Goal: Task Accomplishment & Management: Manage account settings

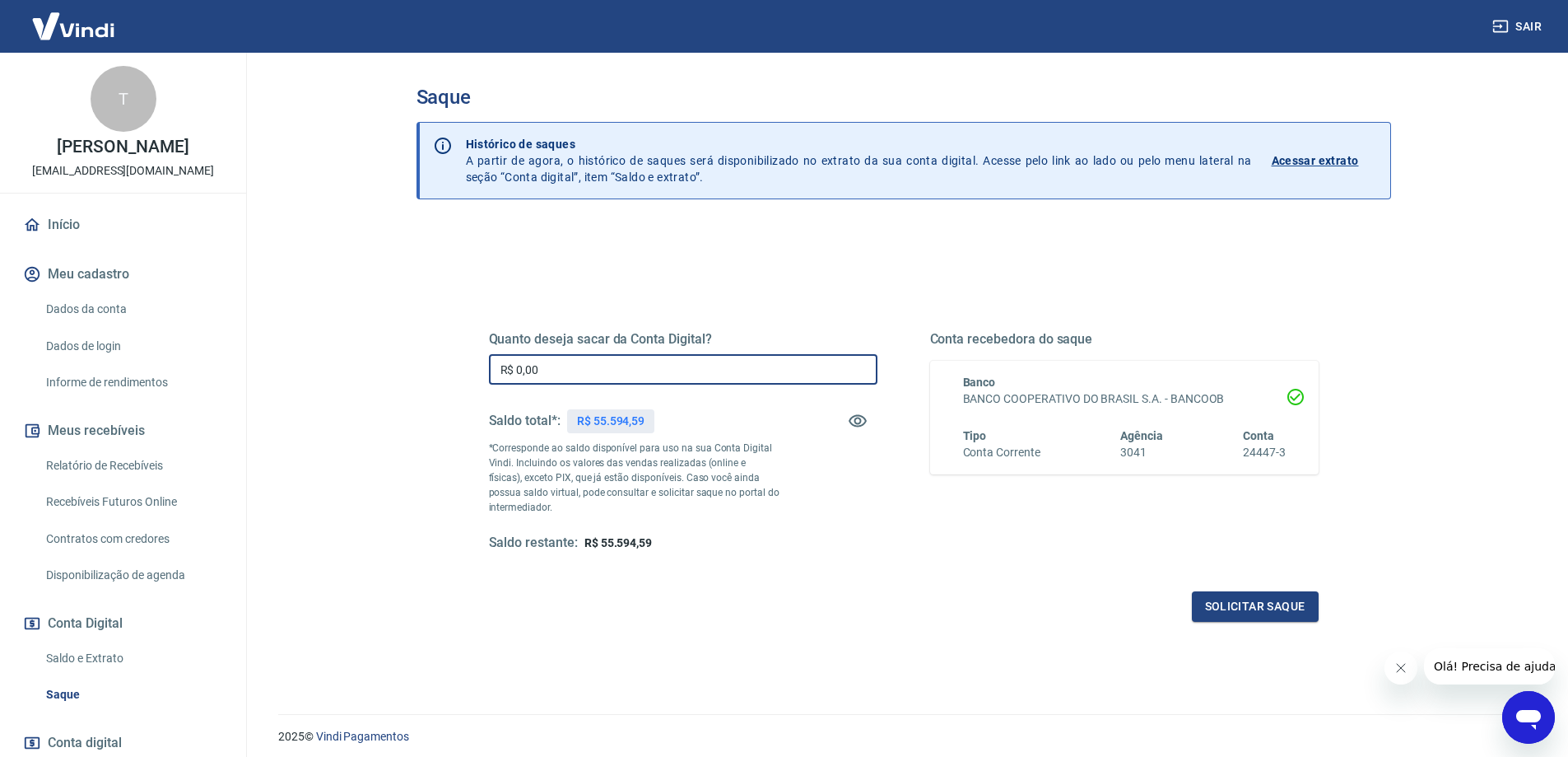
drag, startPoint x: 556, startPoint y: 372, endPoint x: 431, endPoint y: 372, distance: 125.0
click at [437, 372] on div "Quanto deseja sacar da Conta Digital? R$ 0,00 ​ Saldo total*: R$ 55.594,59 *Cor…" at bounding box center [904, 520] width 974 height 588
type input "R$ 55.594,59"
click at [1246, 603] on button "Solicitar saque" at bounding box center [1255, 606] width 127 height 31
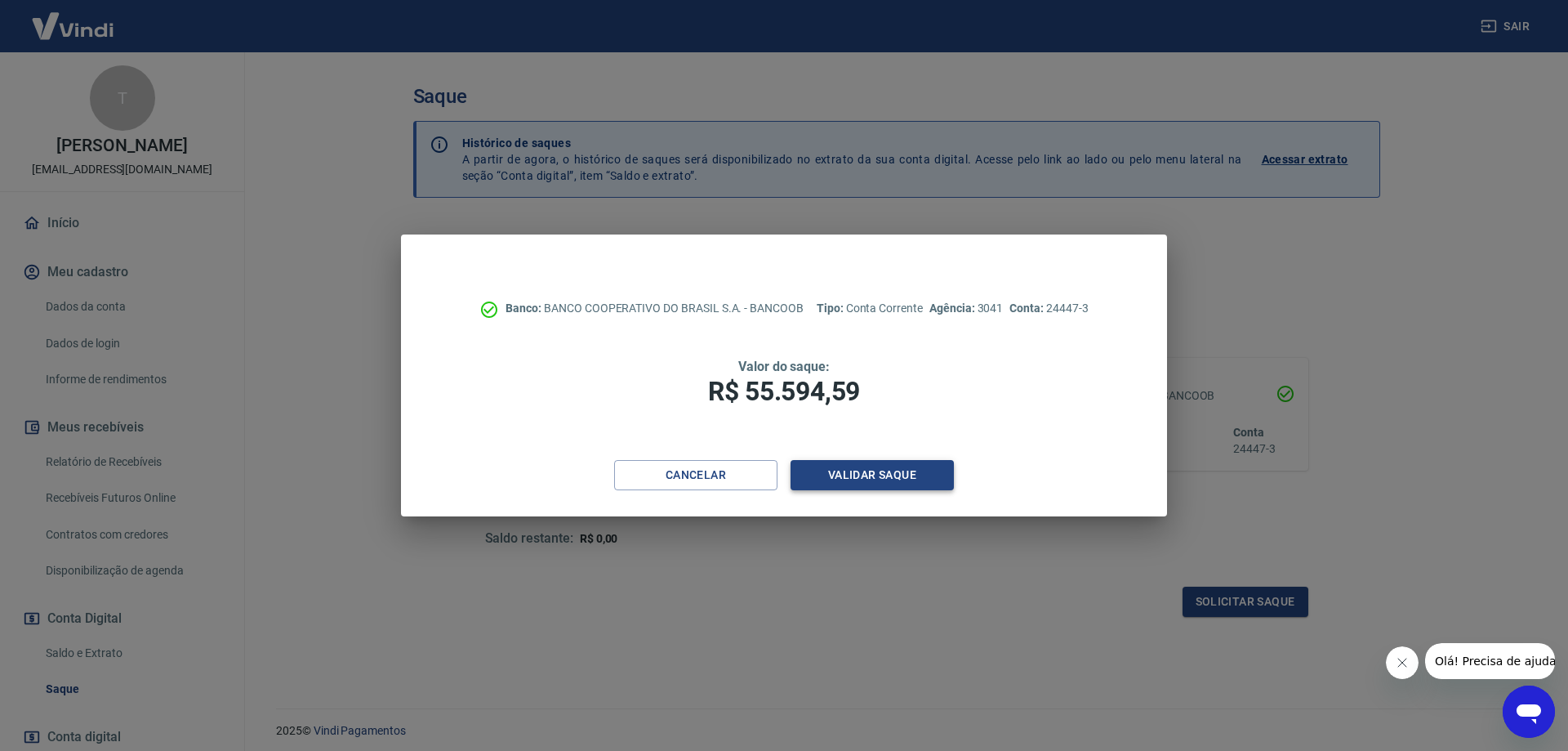
click at [910, 478] on button "Validar saque" at bounding box center [872, 475] width 163 height 30
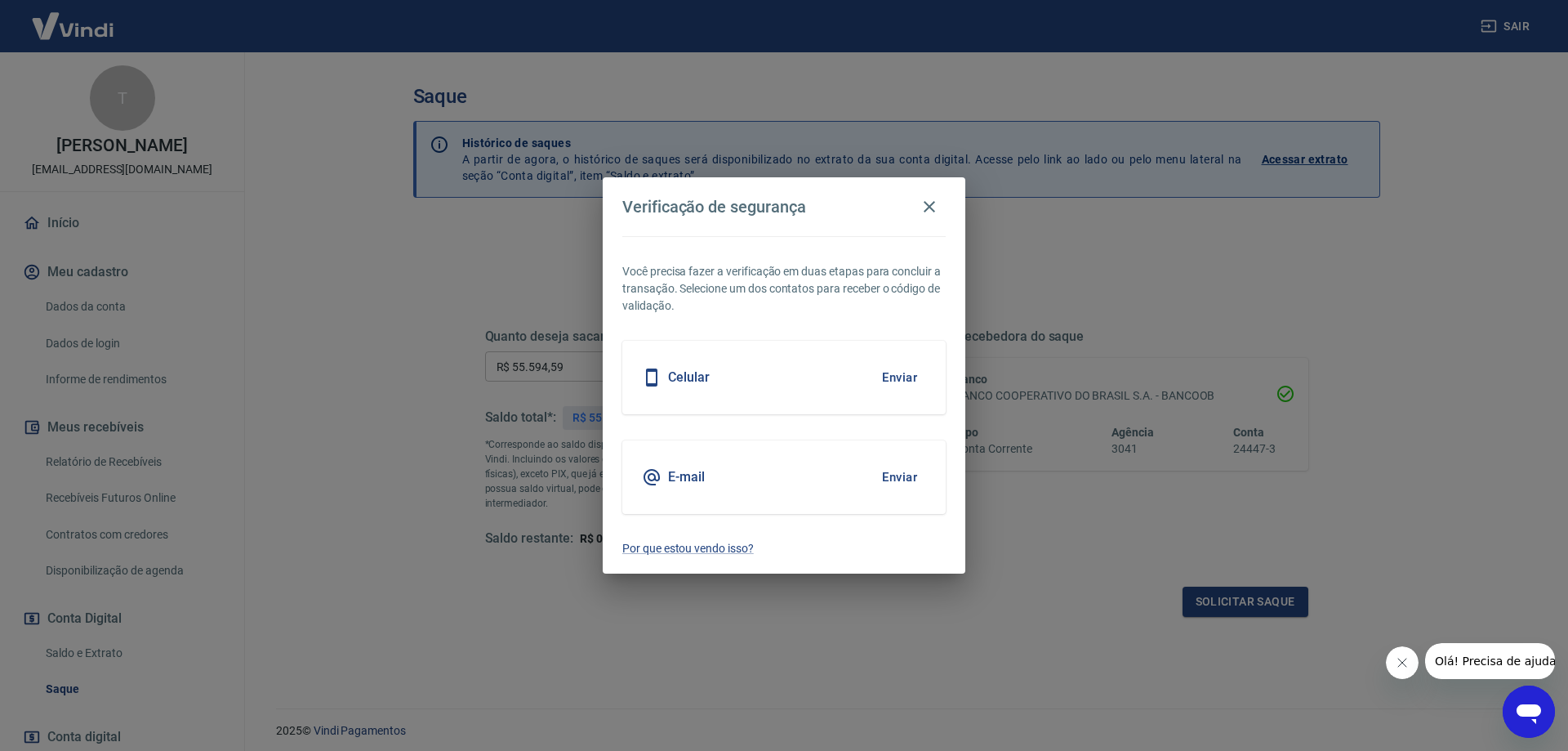
click at [908, 480] on button "Enviar" at bounding box center [899, 477] width 53 height 34
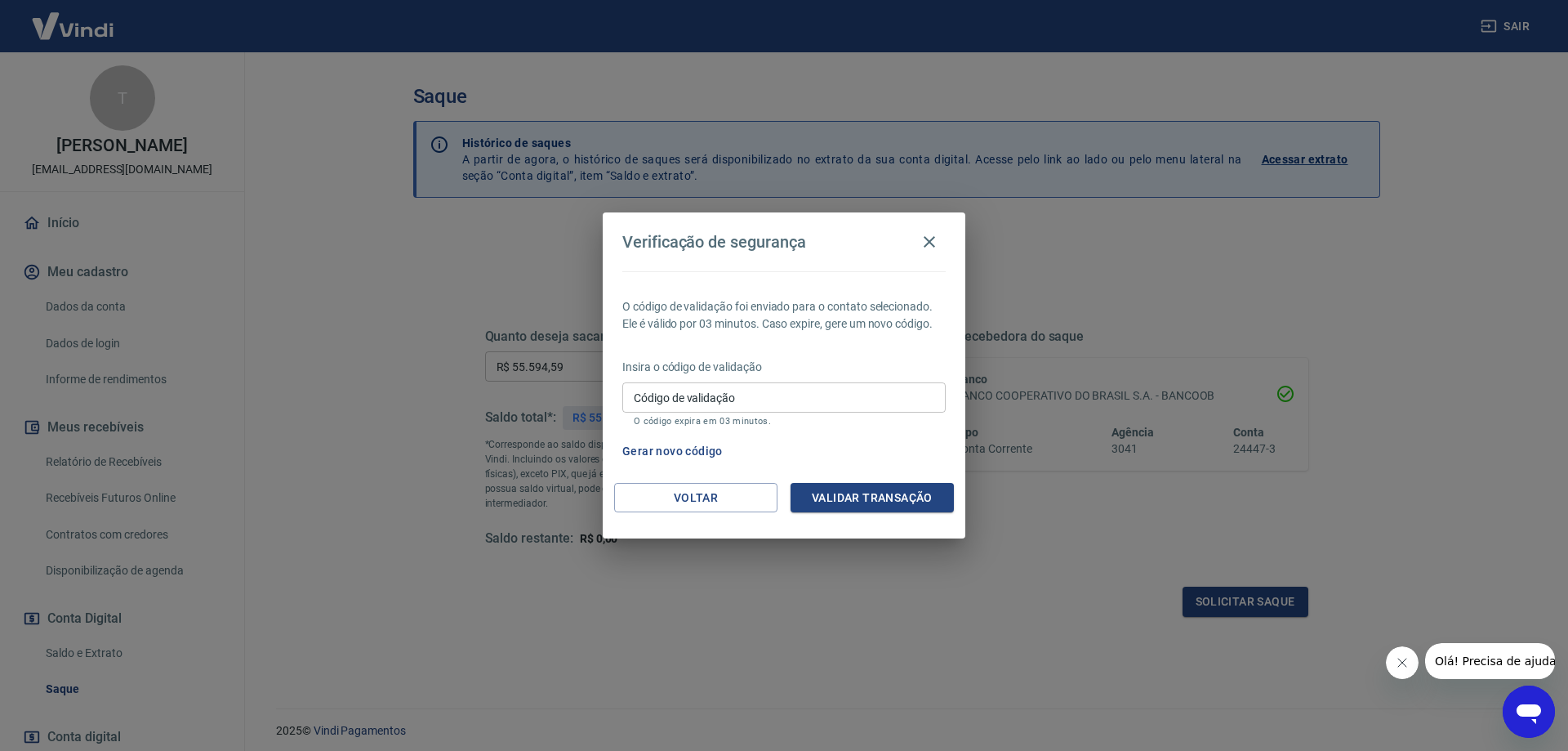
click at [852, 401] on input "Código de validação" at bounding box center [784, 397] width 323 height 30
type input "991685"
click at [865, 492] on button "Validar transação" at bounding box center [872, 498] width 163 height 30
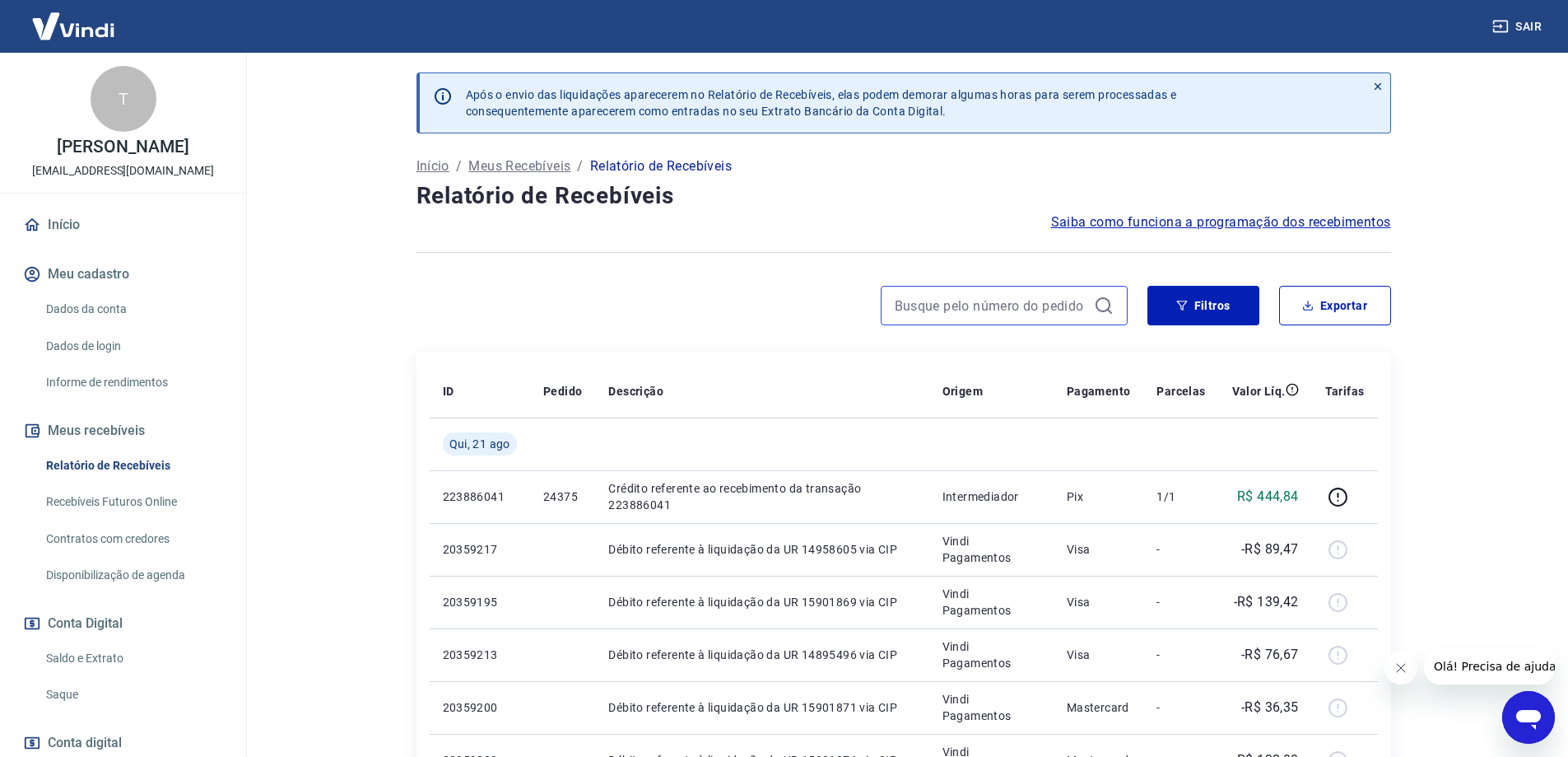
click at [938, 313] on input at bounding box center [990, 305] width 193 height 25
paste input "24371"
type input "24371"
click at [1104, 305] on icon at bounding box center [1103, 305] width 20 height 20
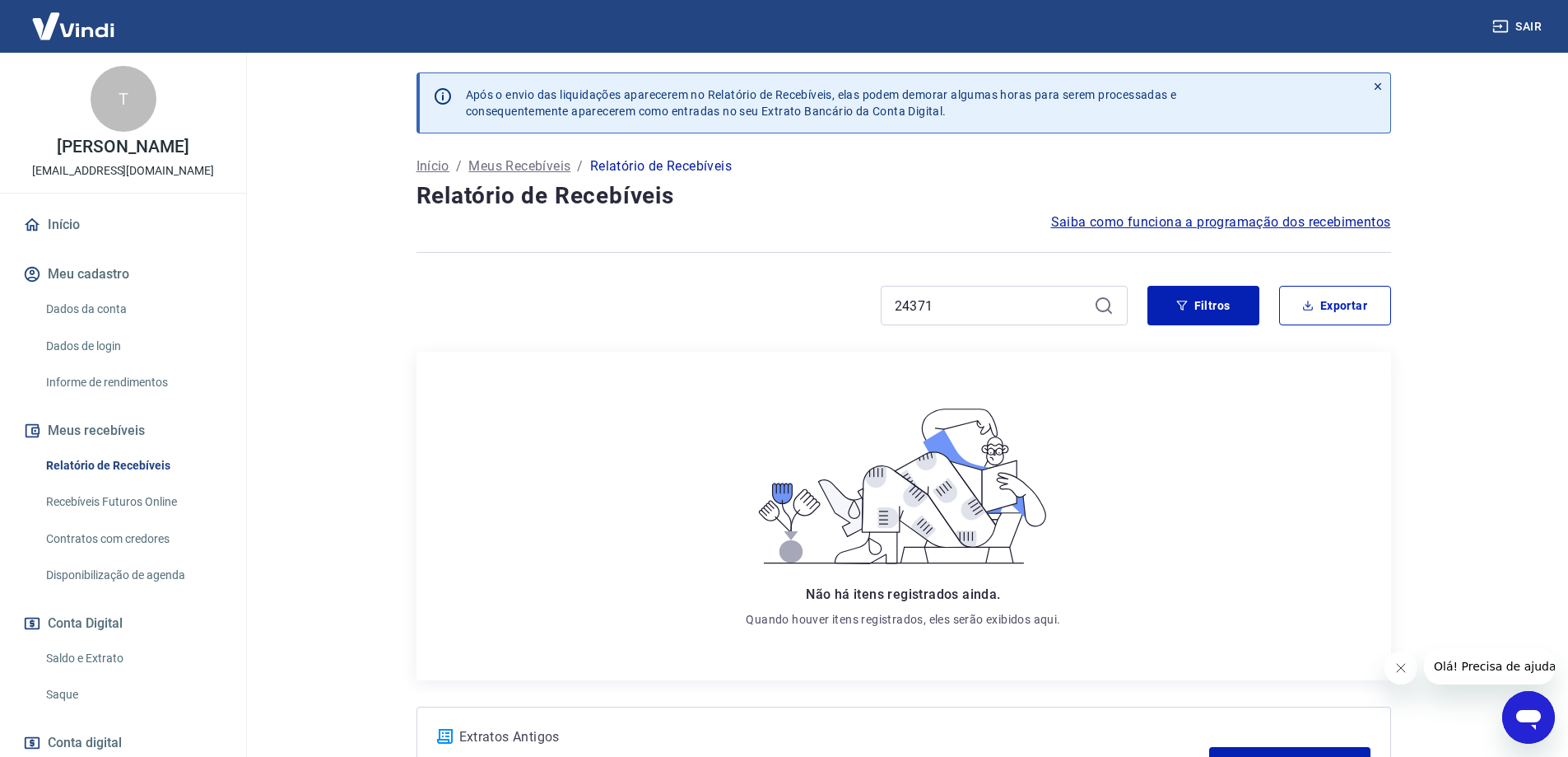
click at [149, 519] on link "Recebíveis Futuros Online" at bounding box center [132, 502] width 187 height 34
